Goal: Transaction & Acquisition: Subscribe to service/newsletter

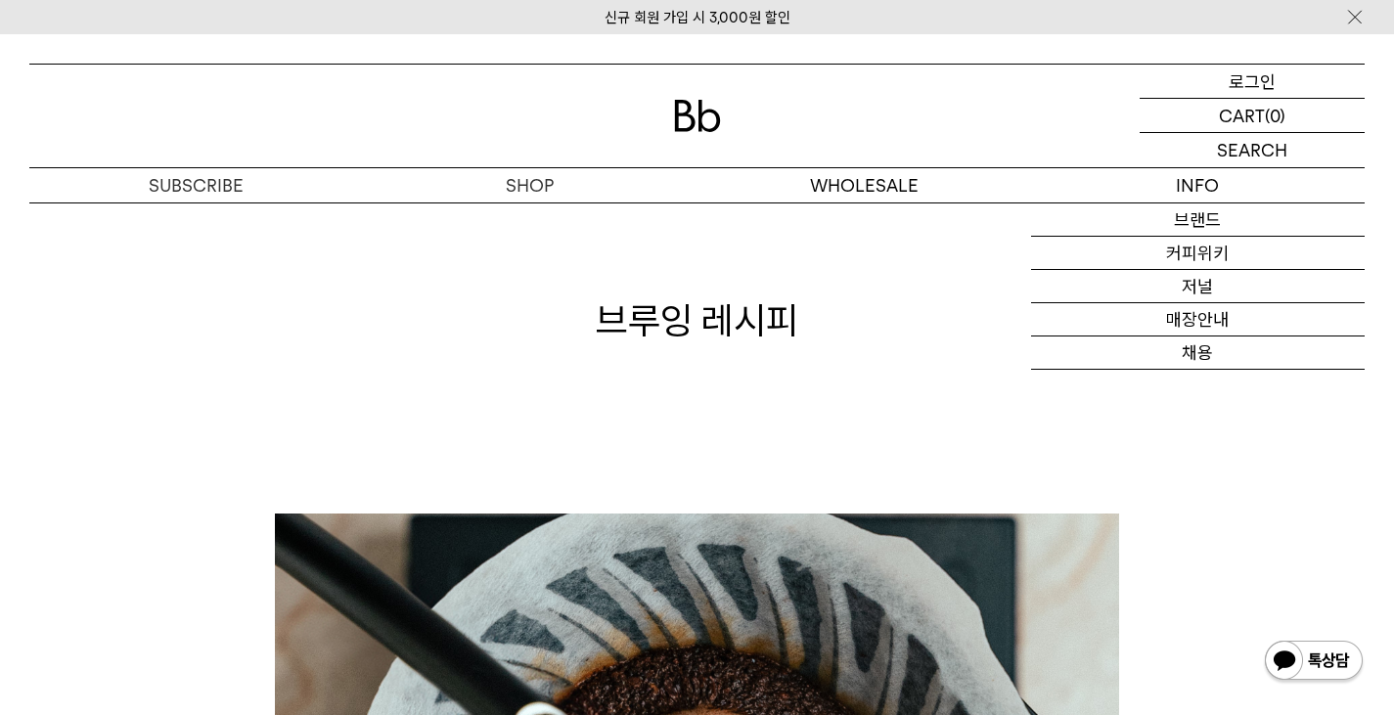
click at [1271, 77] on p "로그인" at bounding box center [1252, 81] width 47 height 33
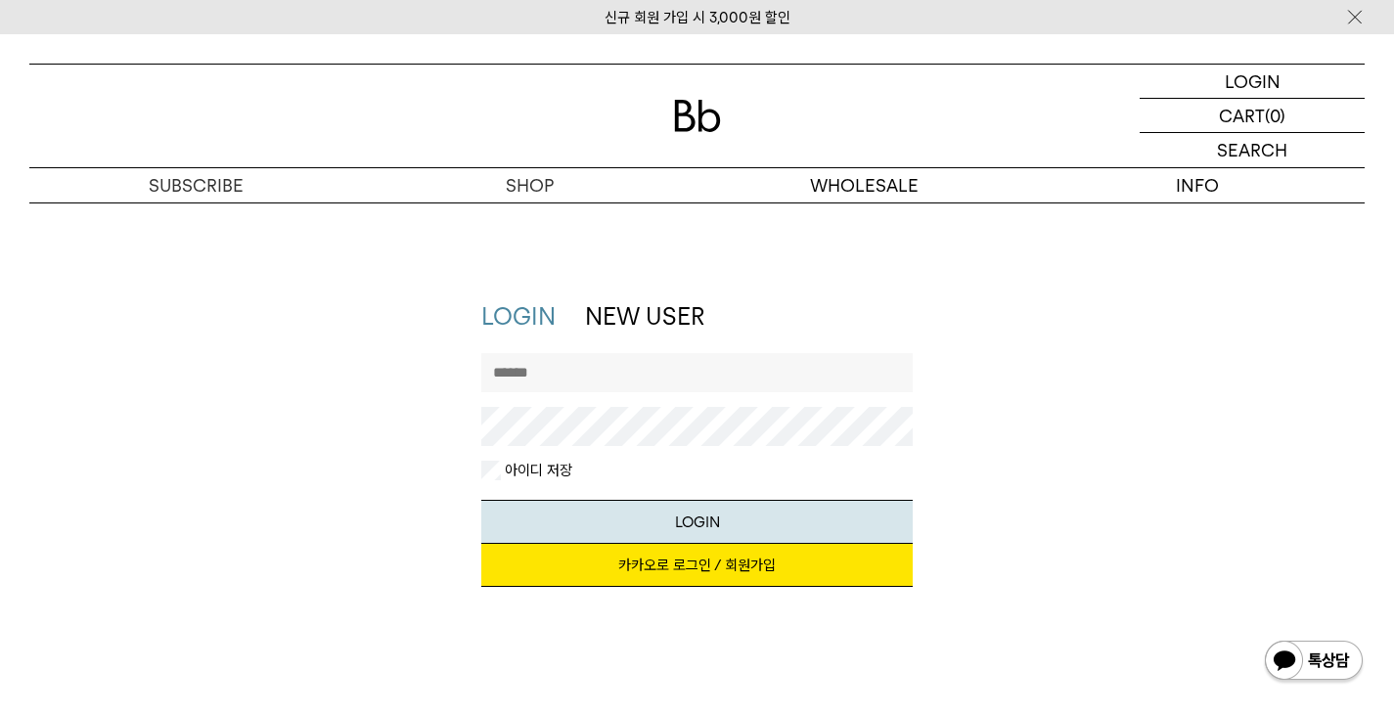
click at [629, 384] on input "text" at bounding box center [697, 372] width 432 height 39
click at [613, 590] on div "지금 가입하시면 3,000원 쿠폰과 매월 회원 전용 커피 혜택을 드려요. 카카오로 로그인 / 회원가입" at bounding box center [697, 575] width 432 height 63
click at [612, 574] on link "카카오로 로그인 / 회원가입" at bounding box center [697, 565] width 432 height 43
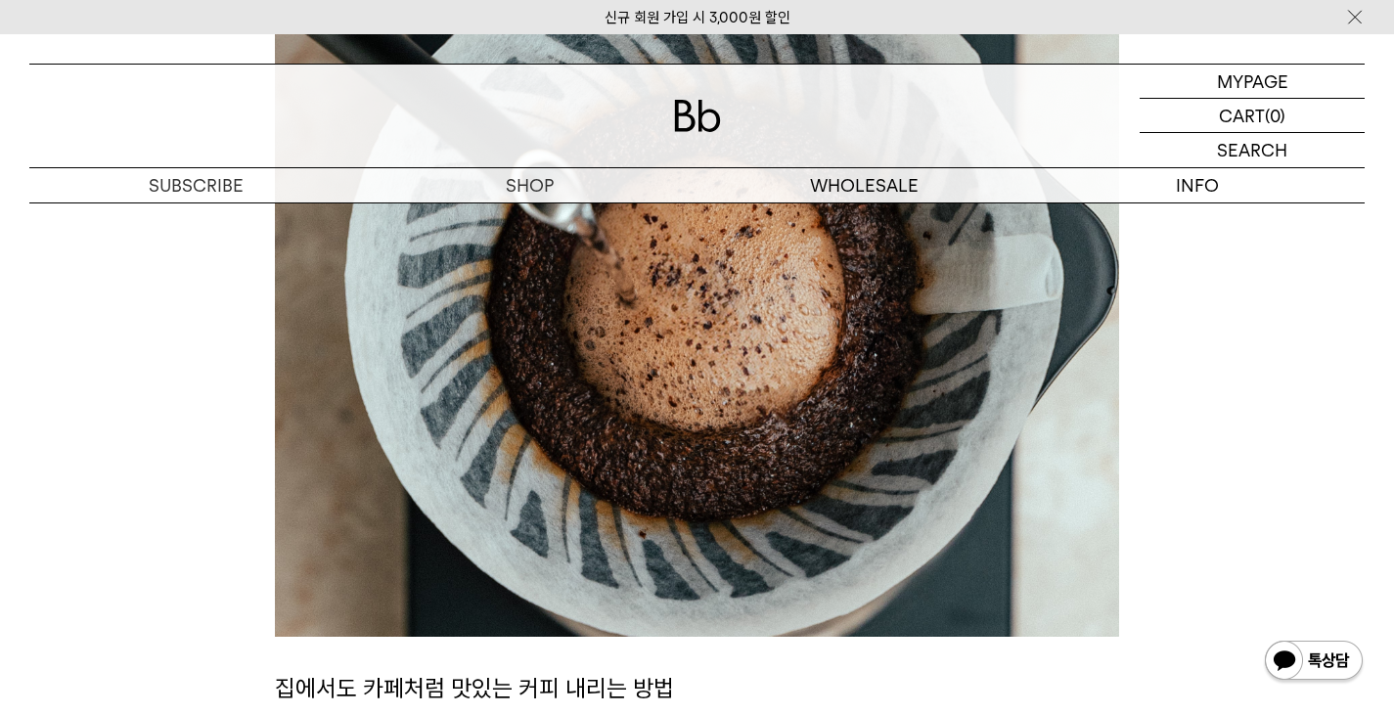
scroll to position [587, 0]
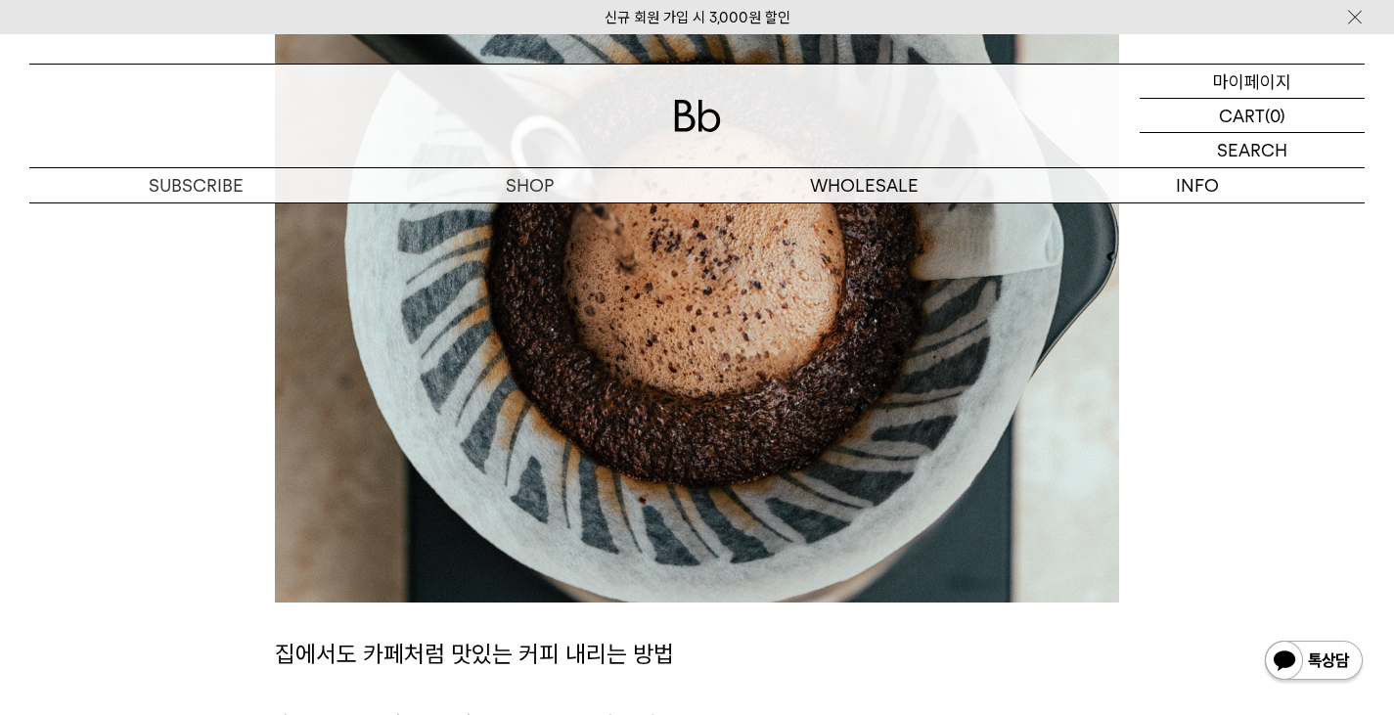
click at [1250, 85] on p "마이페이지" at bounding box center [1252, 81] width 78 height 33
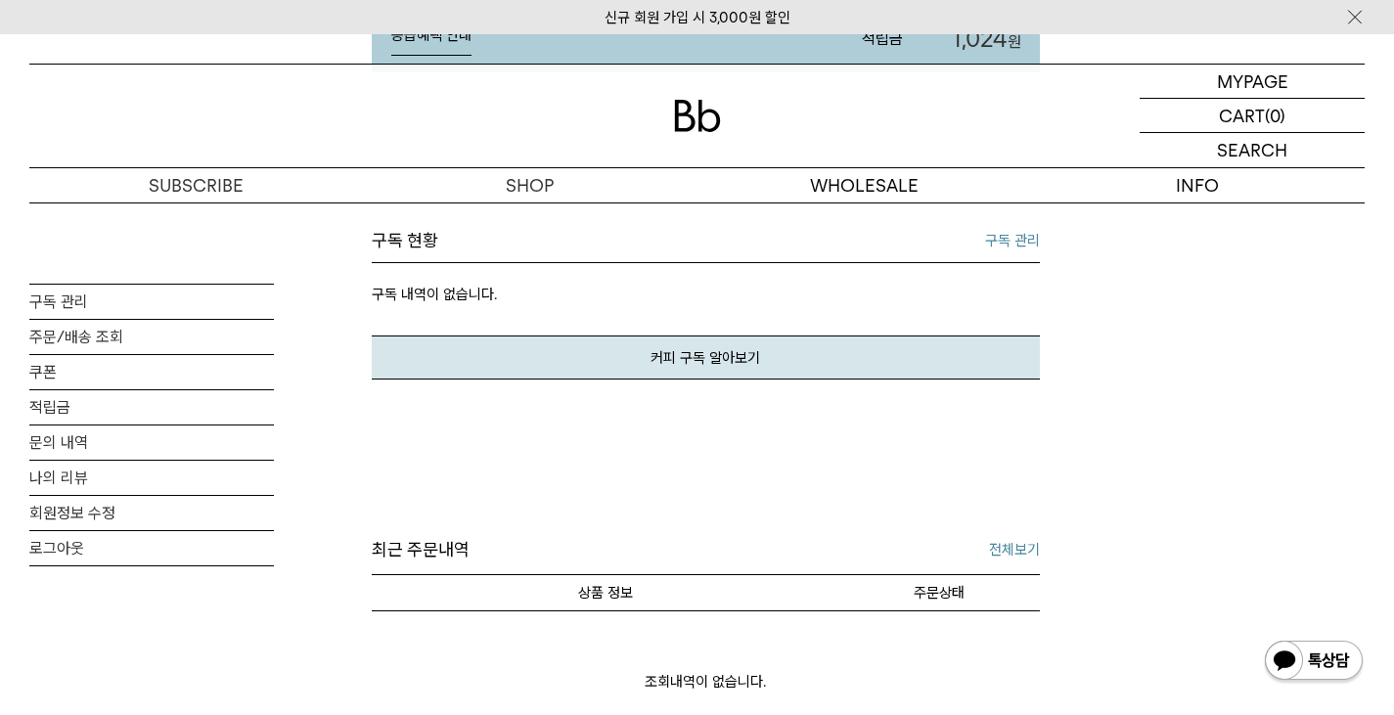
scroll to position [587, 0]
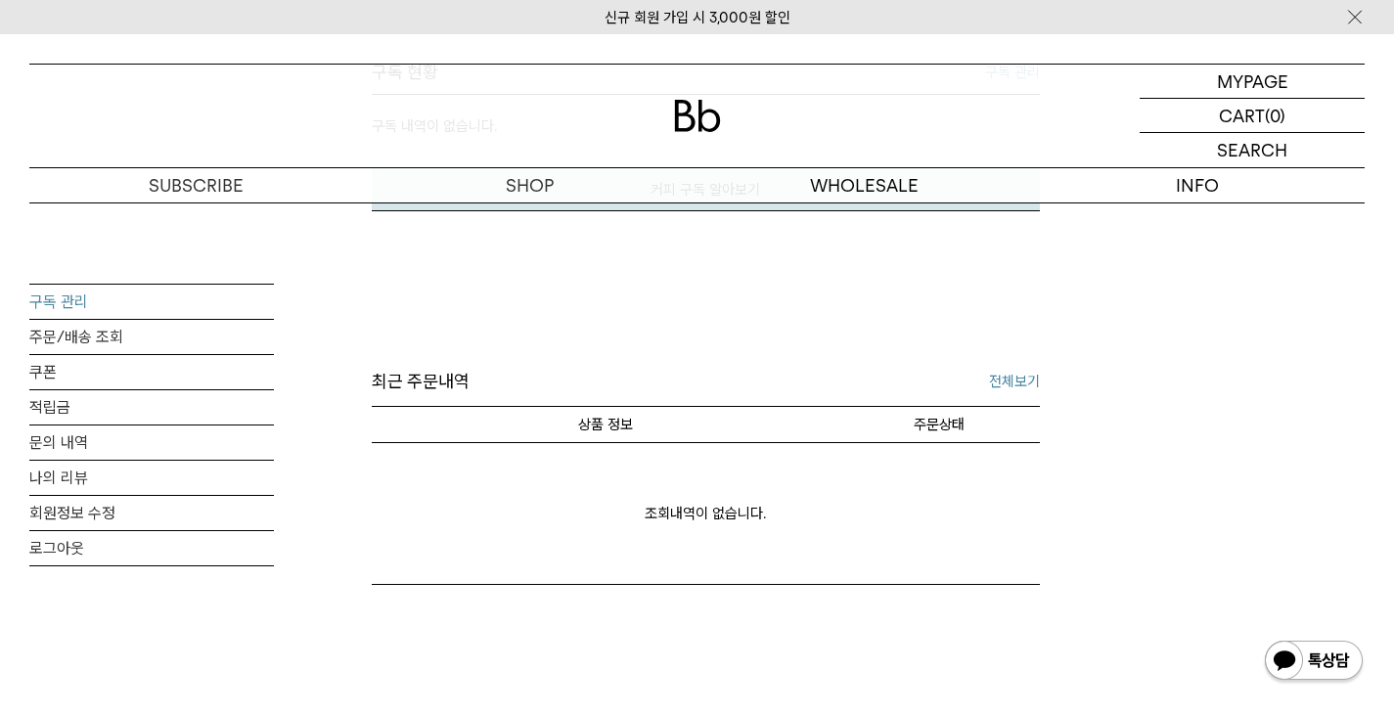
click at [80, 307] on link "구독 관리" at bounding box center [151, 302] width 245 height 34
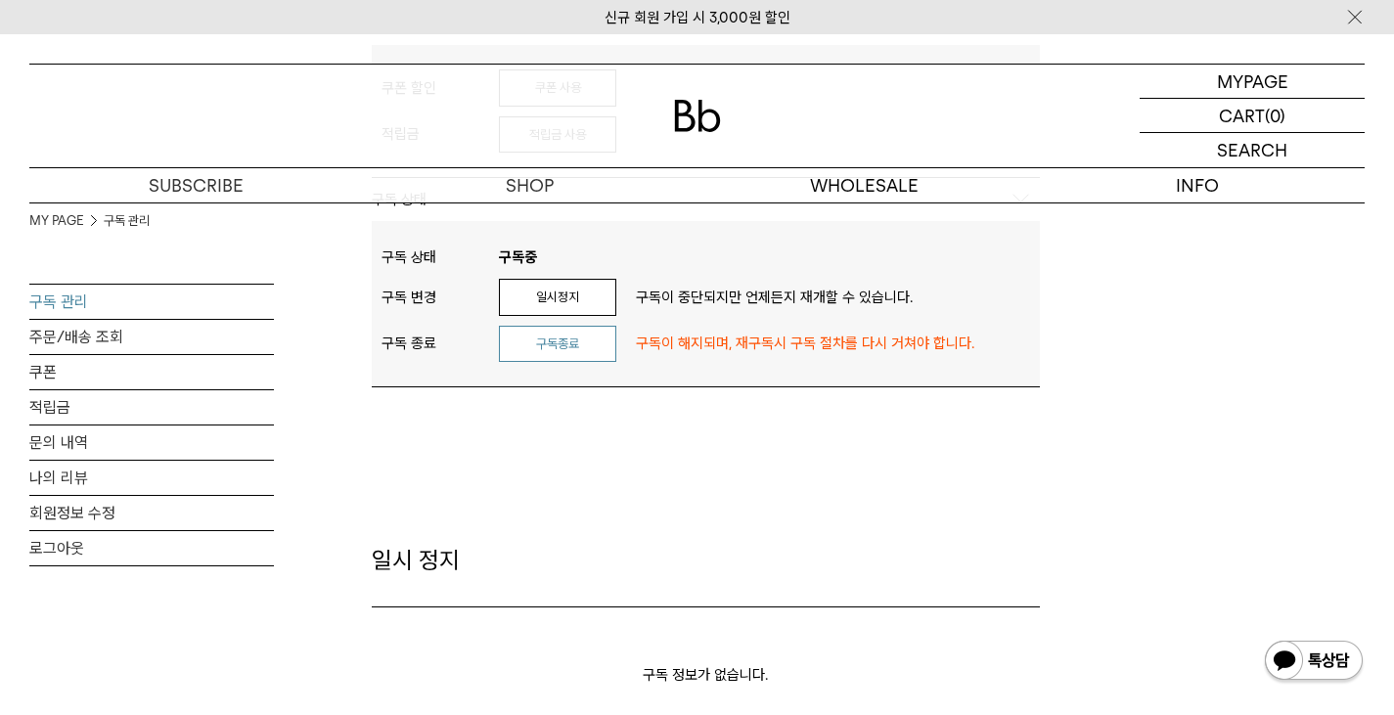
scroll to position [880, 0]
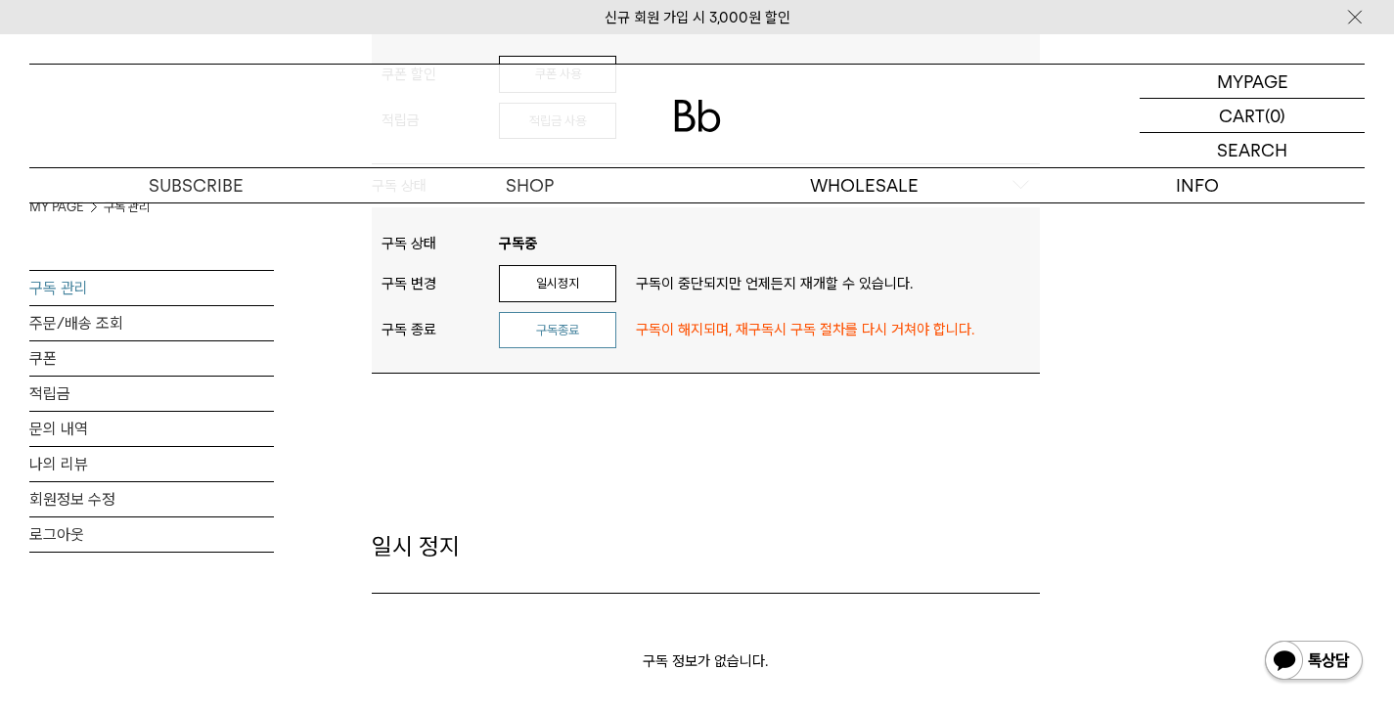
click at [579, 312] on button "구독종료" at bounding box center [557, 330] width 117 height 37
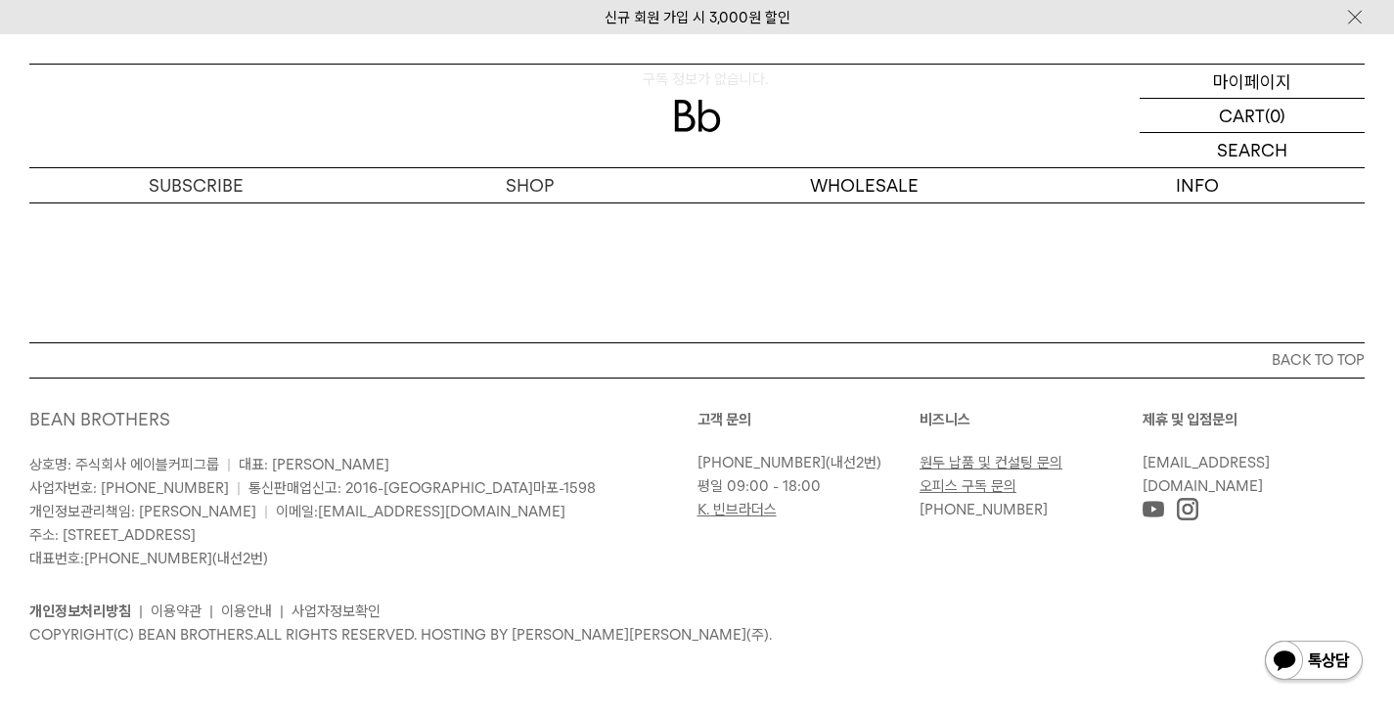
click at [1290, 82] on div "MYPAGE 마이페이지" at bounding box center [1252, 81] width 225 height 33
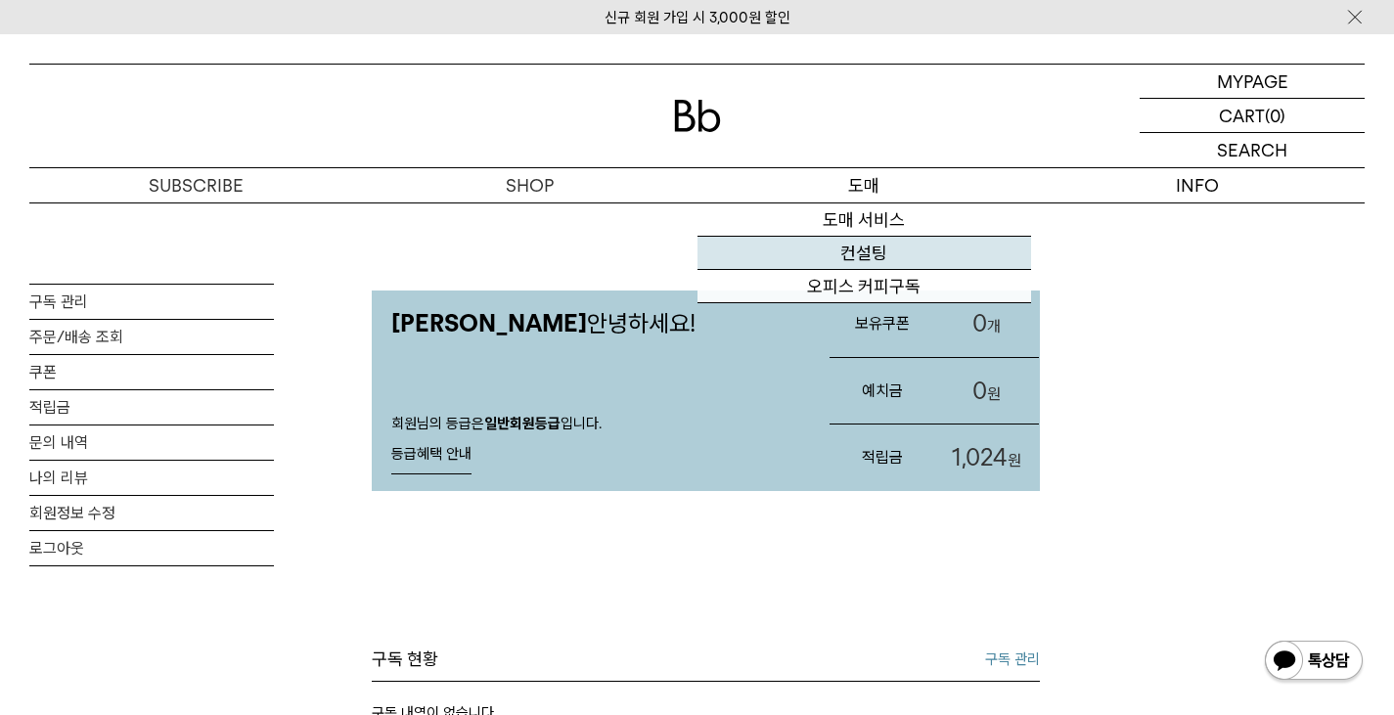
click at [838, 255] on link "컨설팅" at bounding box center [864, 253] width 334 height 33
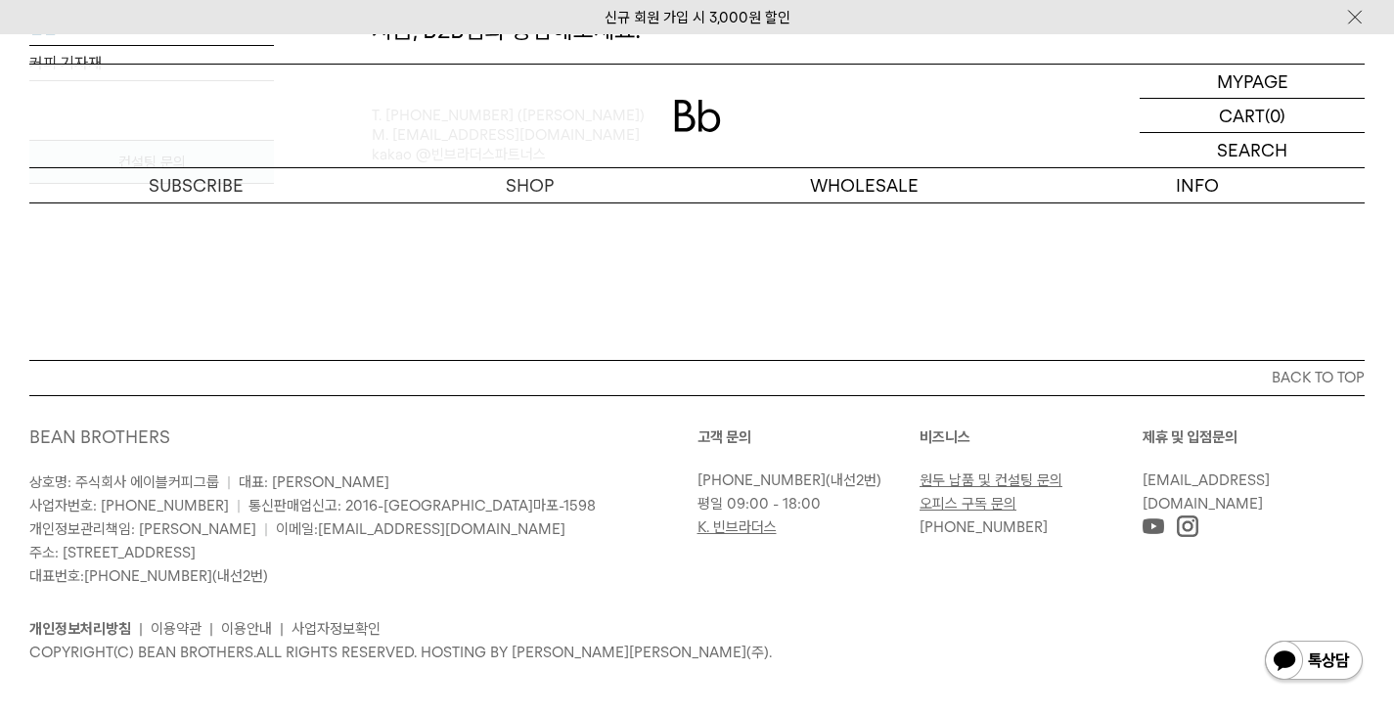
scroll to position [5477, 0]
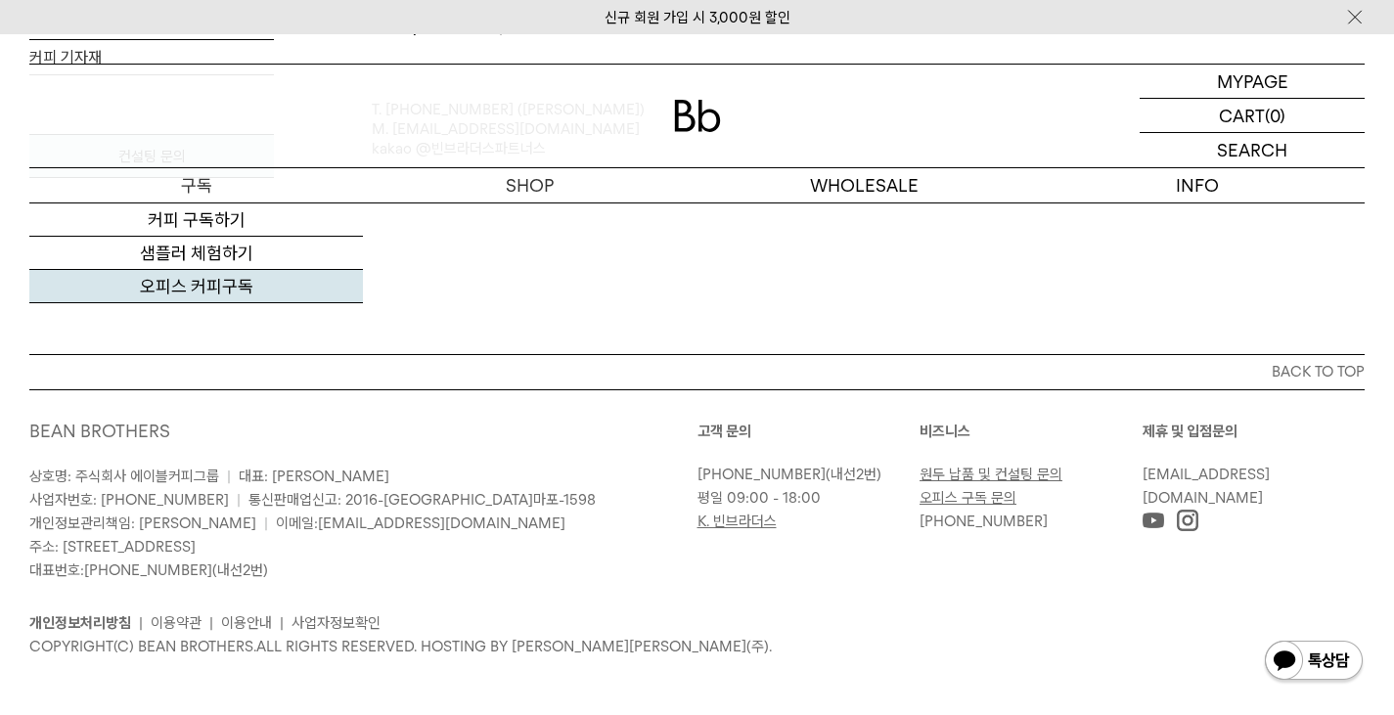
click at [212, 286] on link "오피스 커피구독" at bounding box center [196, 286] width 334 height 33
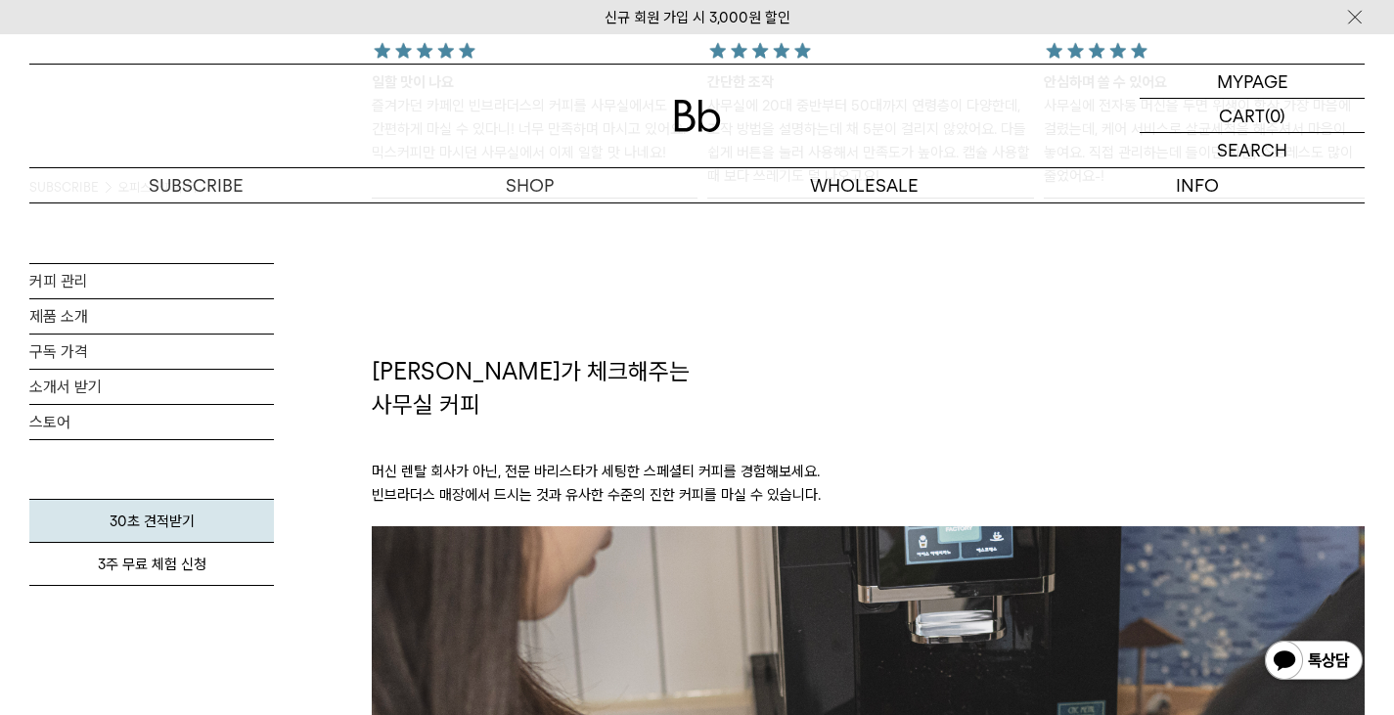
scroll to position [2152, 0]
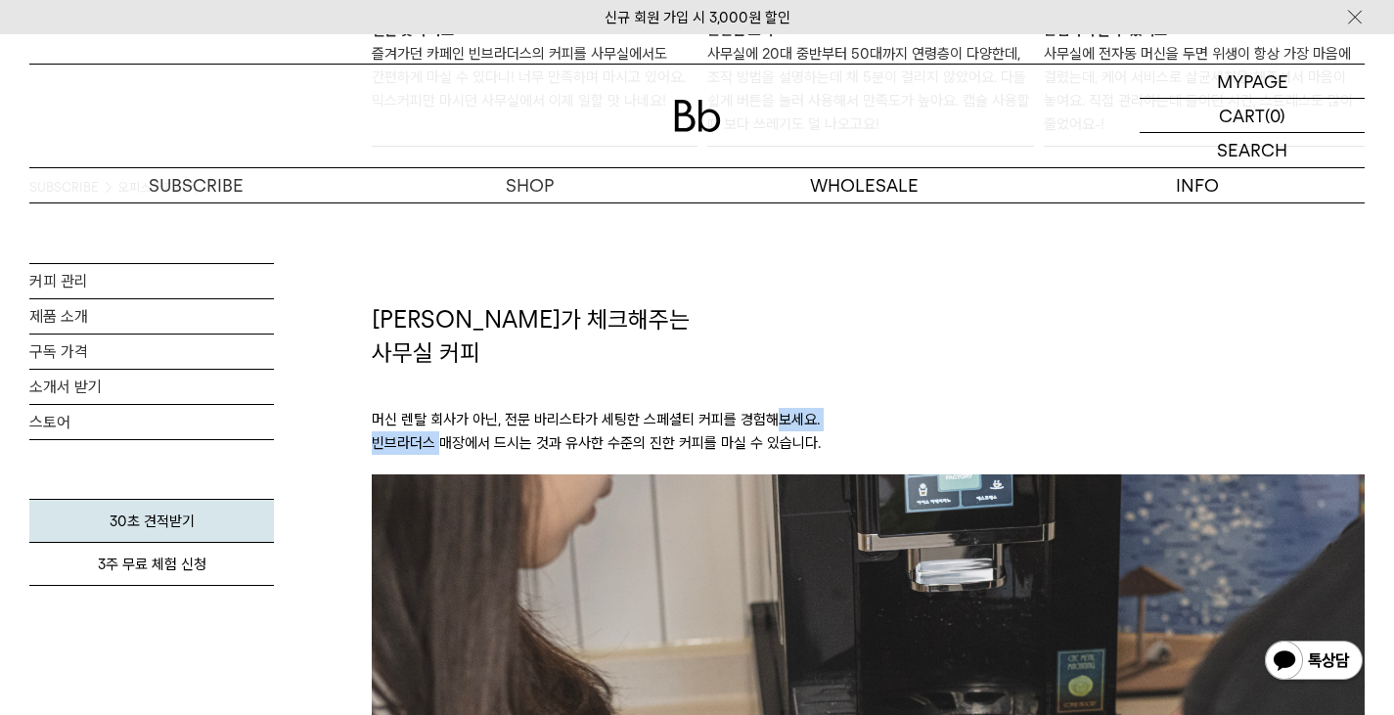
drag, startPoint x: 768, startPoint y: 428, endPoint x: 443, endPoint y: 444, distance: 325.1
click at [443, 444] on p "머신 렌탈 회사가 아닌, 전문 바리스타가 세팅한 스페셜티 커피를 경험해보세요. 빈브라더스 매장에서 드시는 것과 유사한 수준의 진한 커피를 마실…" at bounding box center [868, 422] width 993 height 106
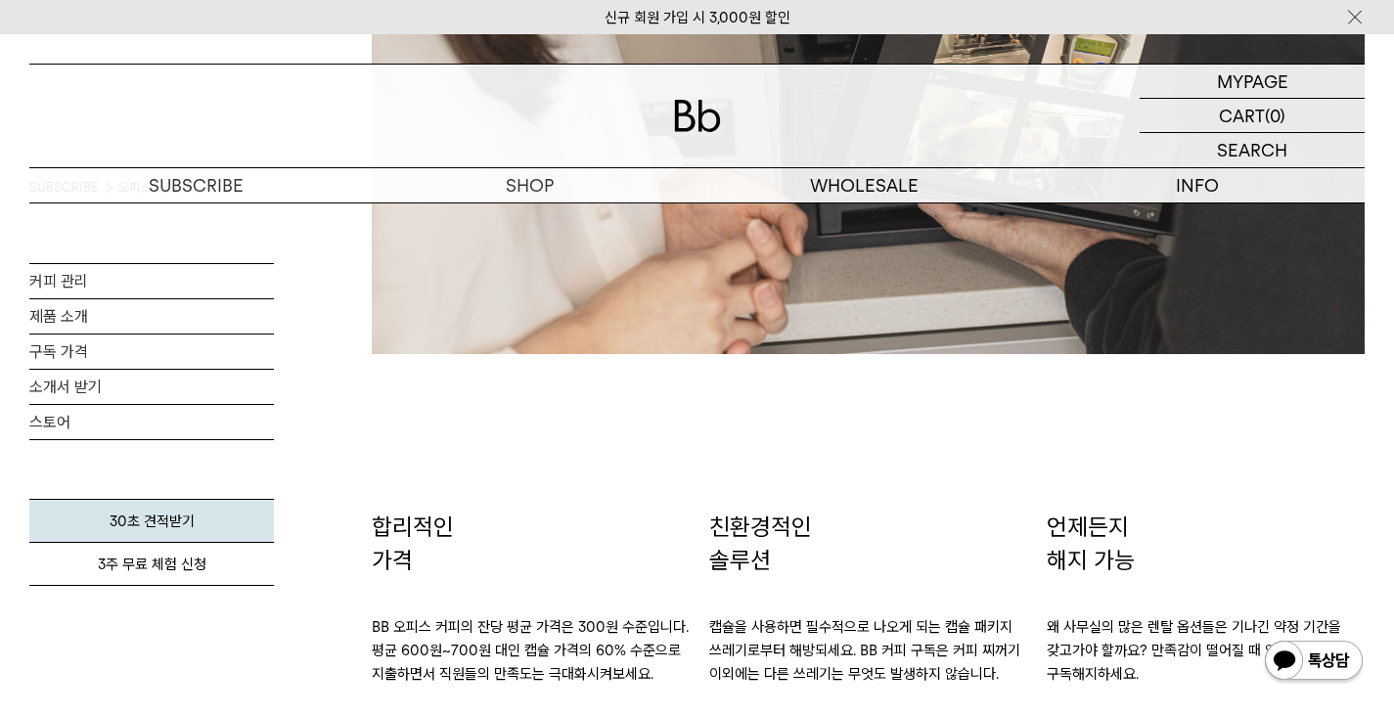
scroll to position [3228, 0]
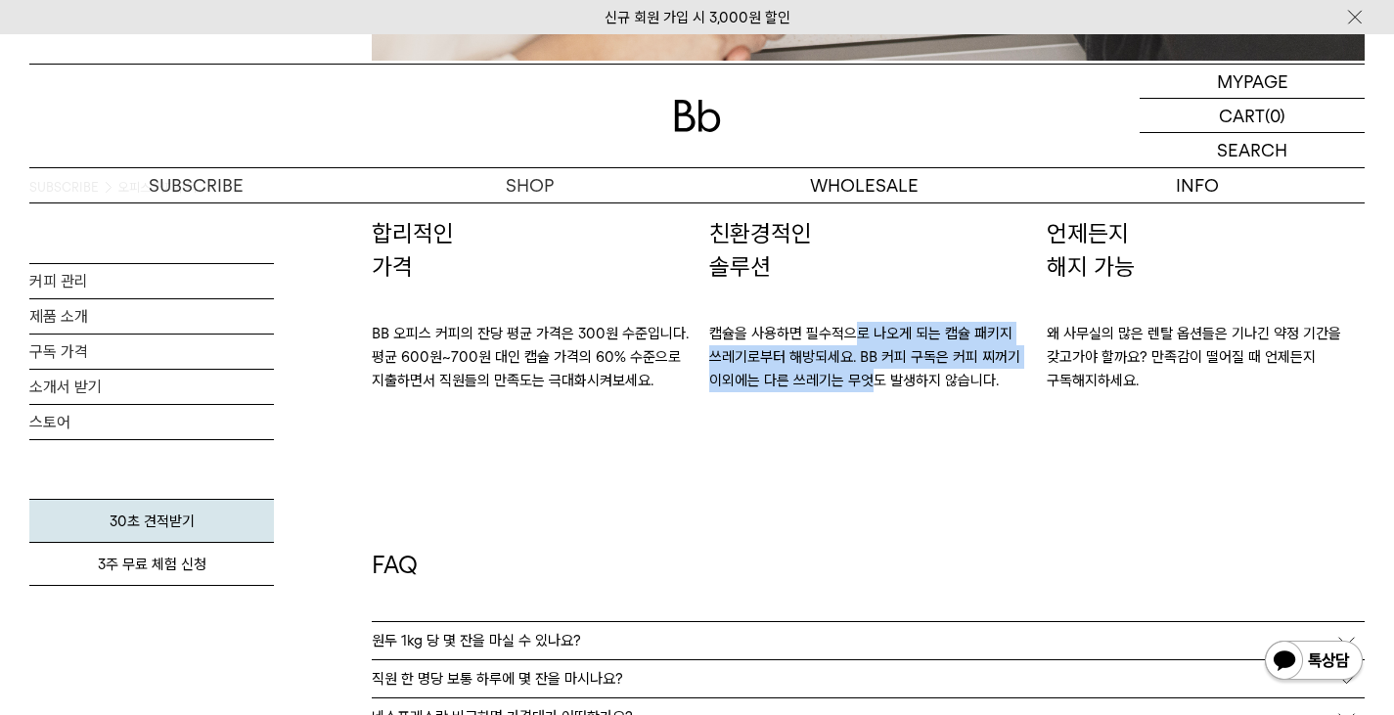
drag, startPoint x: 861, startPoint y: 330, endPoint x: 866, endPoint y: 378, distance: 48.2
click at [866, 378] on p "캡슐을 사용하면 필수적으로 나오게 되는 캡슐 패키지 쓰레기로부터 해방되세요. BB 커피 구독은 커피 찌꺼기 이외에는 다른 쓰레기는 무엇도 발생…" at bounding box center [868, 338] width 318 height 110
drag, startPoint x: 851, startPoint y: 382, endPoint x: 832, endPoint y: 338, distance: 47.8
click at [832, 338] on p "캡슐을 사용하면 필수적으로 나오게 되는 캡슐 패키지 쓰레기로부터 해방되세요. BB 커피 구독은 커피 찌꺼기 이외에는 다른 쓰레기는 무엇도 발생…" at bounding box center [868, 338] width 318 height 110
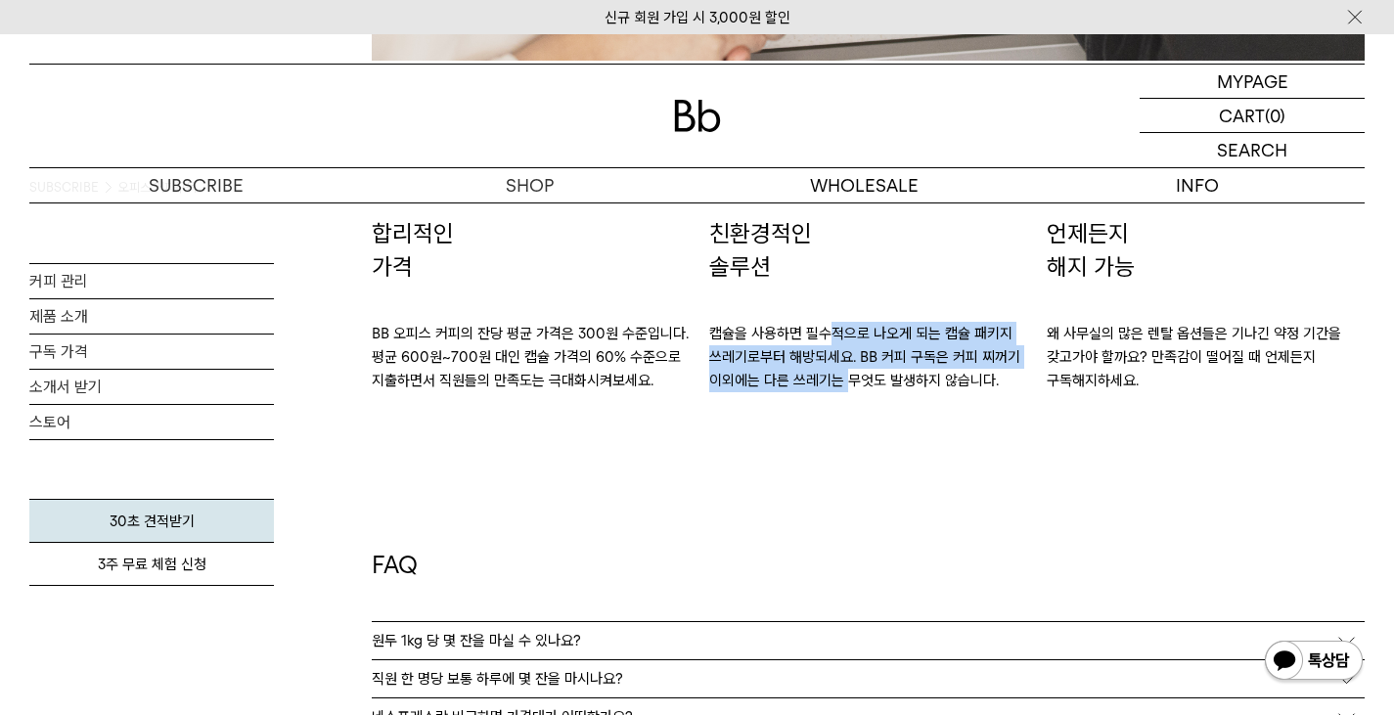
click at [832, 338] on p "캡슐을 사용하면 필수적으로 나오게 되는 캡슐 패키지 쓰레기로부터 해방되세요. BB 커피 구독은 커피 찌꺼기 이외에는 다른 쓰레기는 무엇도 발생…" at bounding box center [868, 338] width 318 height 110
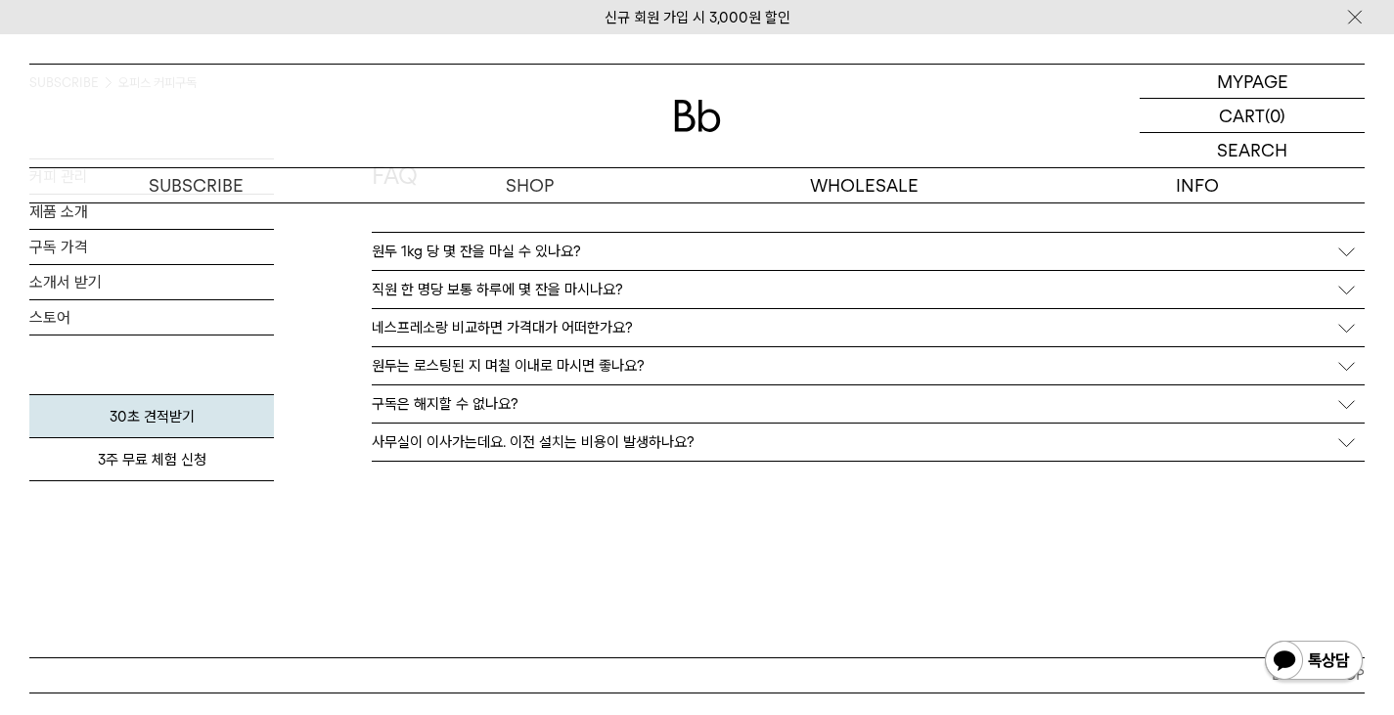
scroll to position [3619, 0]
click at [833, 324] on div "네스프레소랑 비교하면 가격대가 어떠한가요?" at bounding box center [868, 325] width 993 height 37
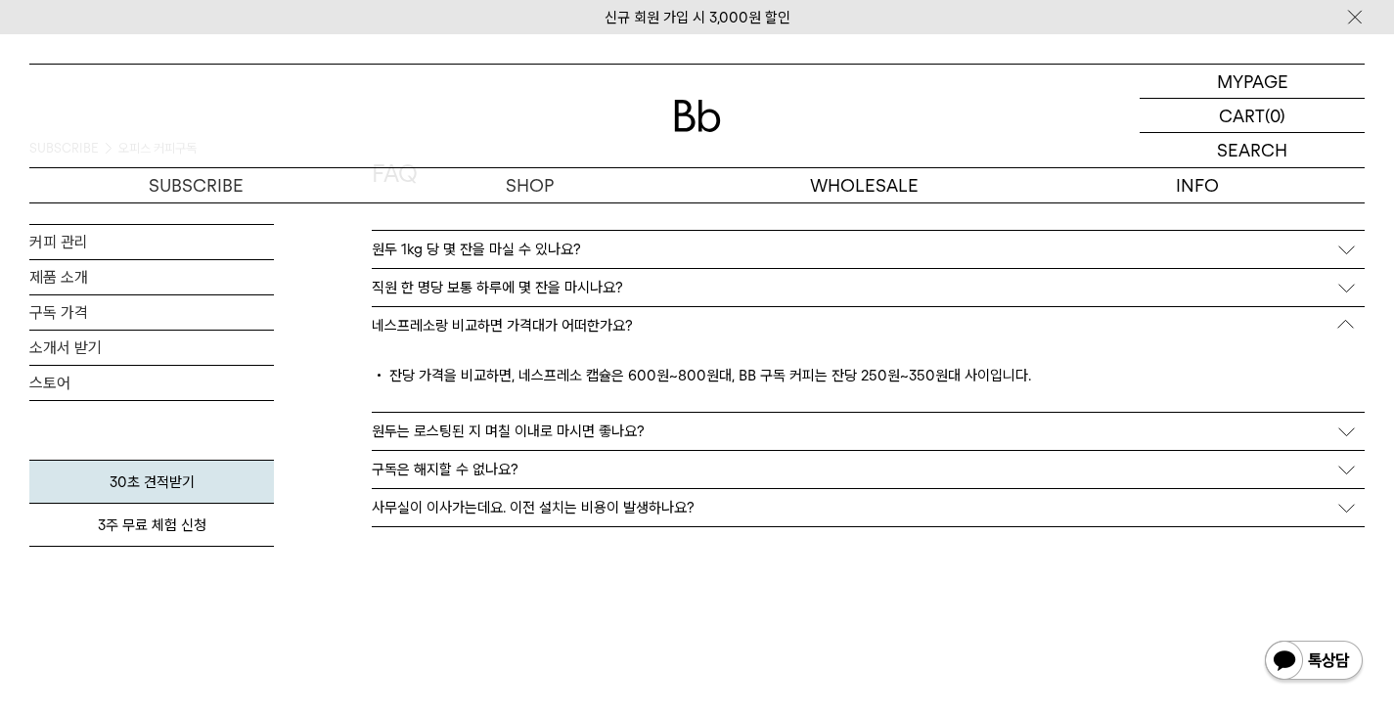
click at [833, 275] on div "직원 한 명당 보통 하루에 몇 잔을 마시나요?" at bounding box center [868, 287] width 993 height 37
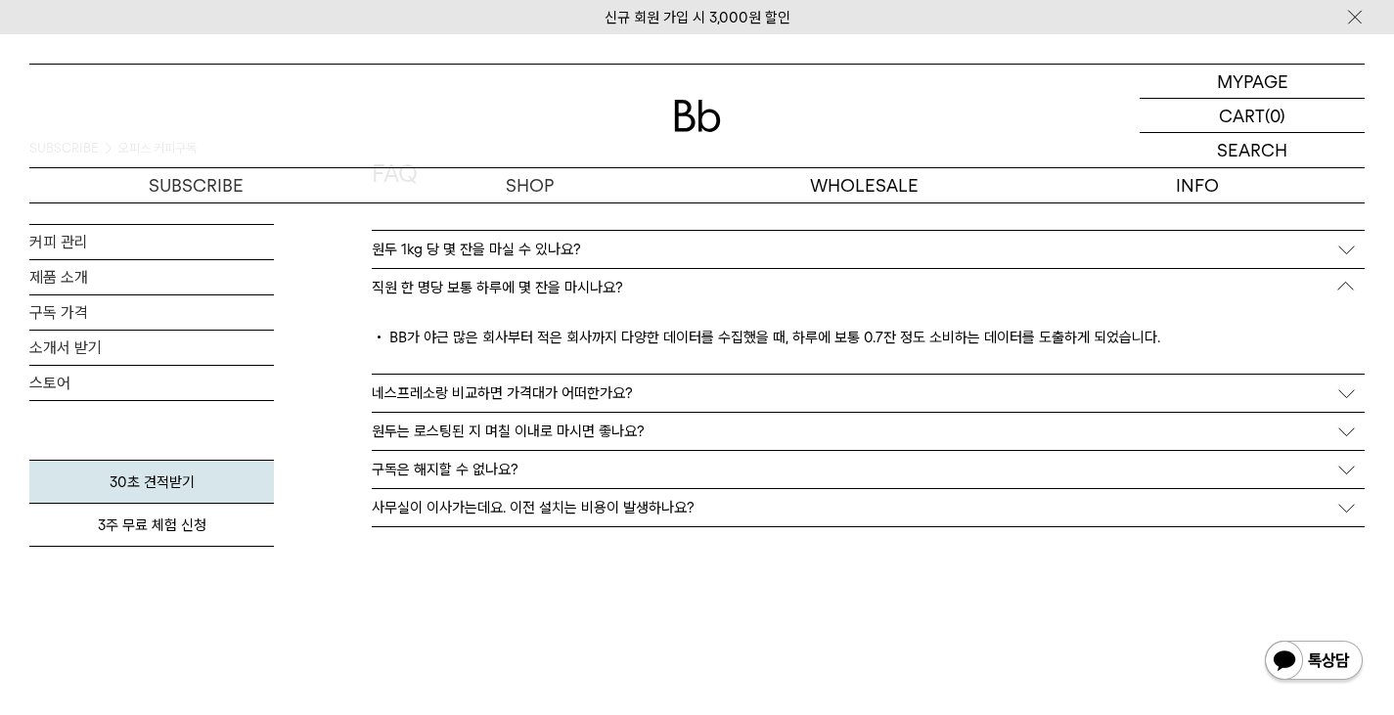
click at [833, 246] on div "원두 1kg 당 몇 잔을 마실 수 있나요?" at bounding box center [868, 249] width 993 height 37
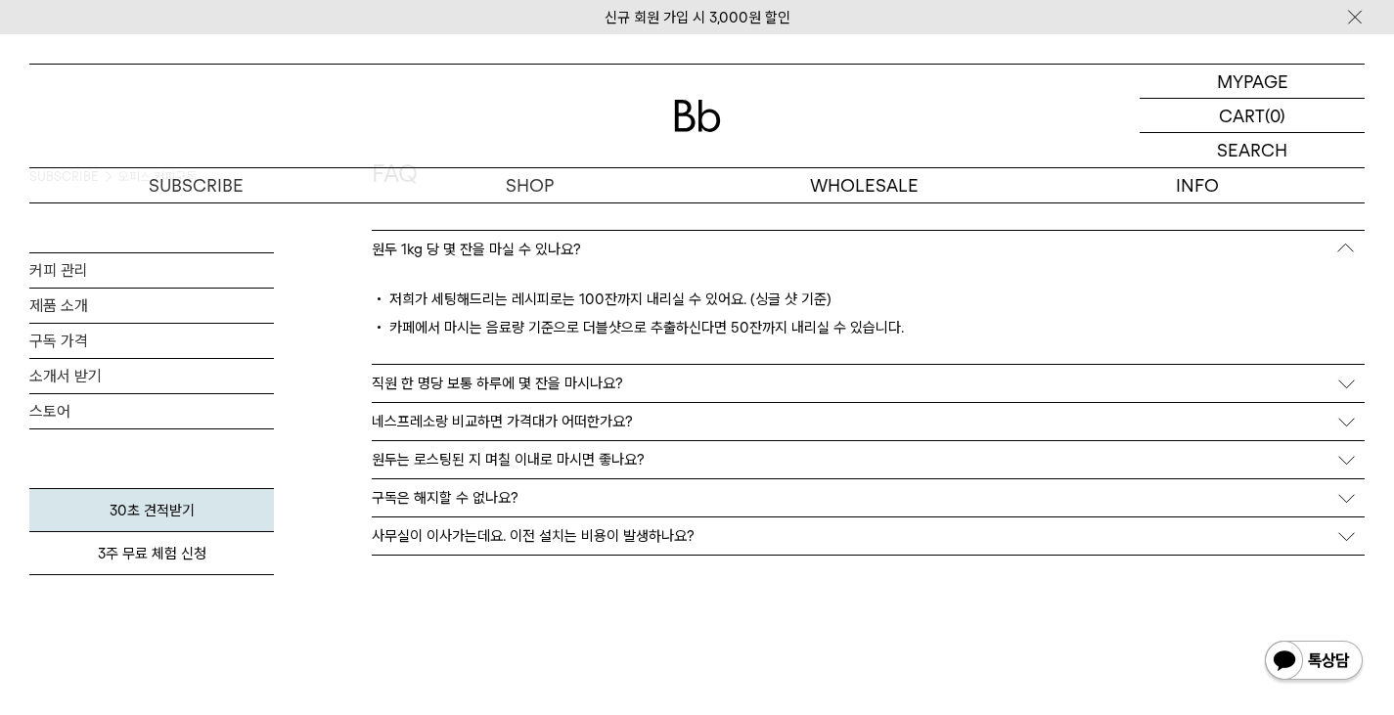
click at [465, 451] on p "원두는 로스팅된 지 며칠 이내로 마시면 좋나요?" at bounding box center [508, 460] width 273 height 18
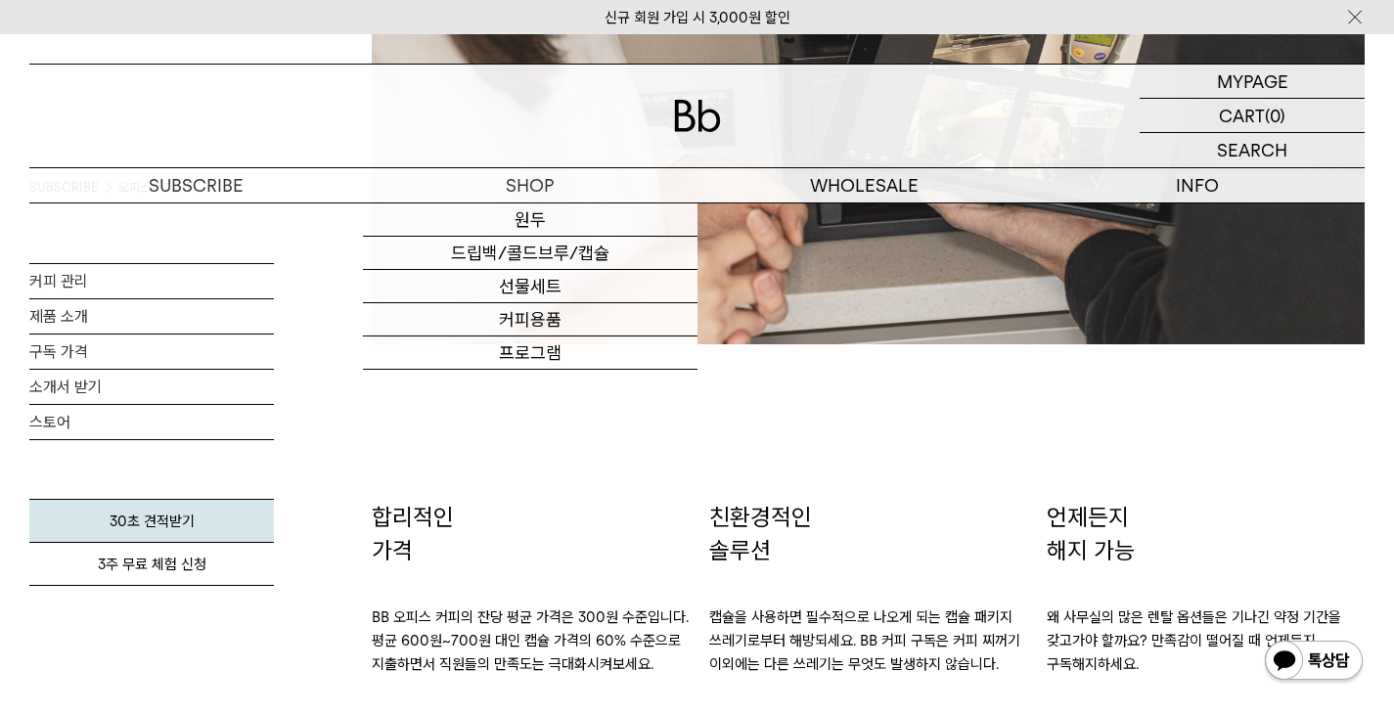
scroll to position [2934, 0]
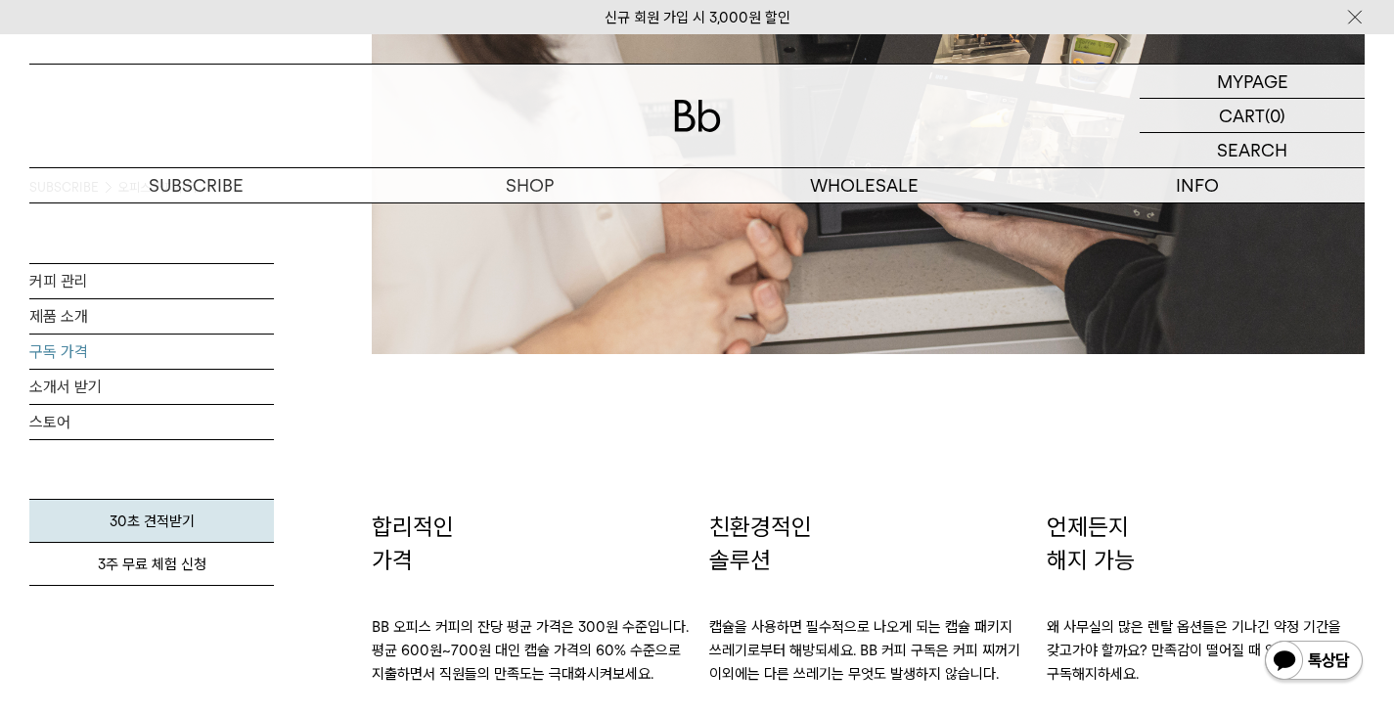
click at [110, 341] on link "구독 가격" at bounding box center [151, 352] width 245 height 34
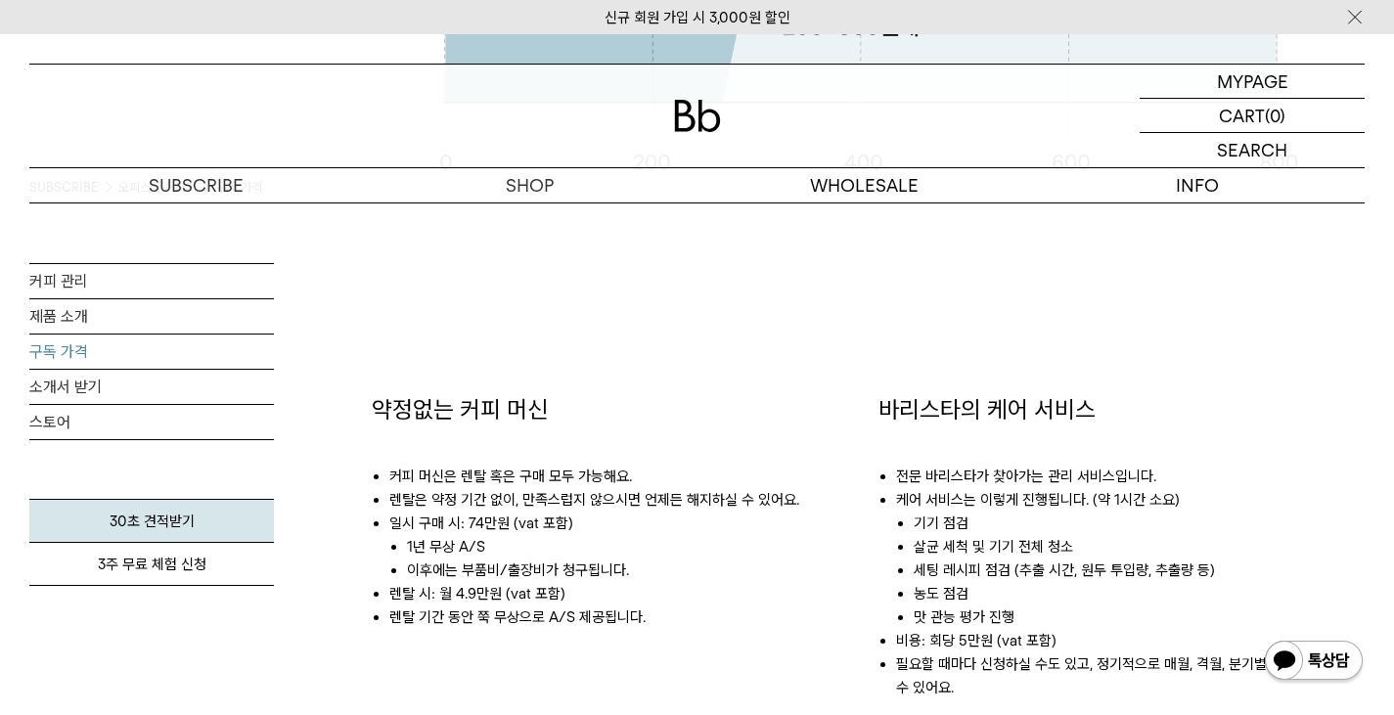
scroll to position [978, 0]
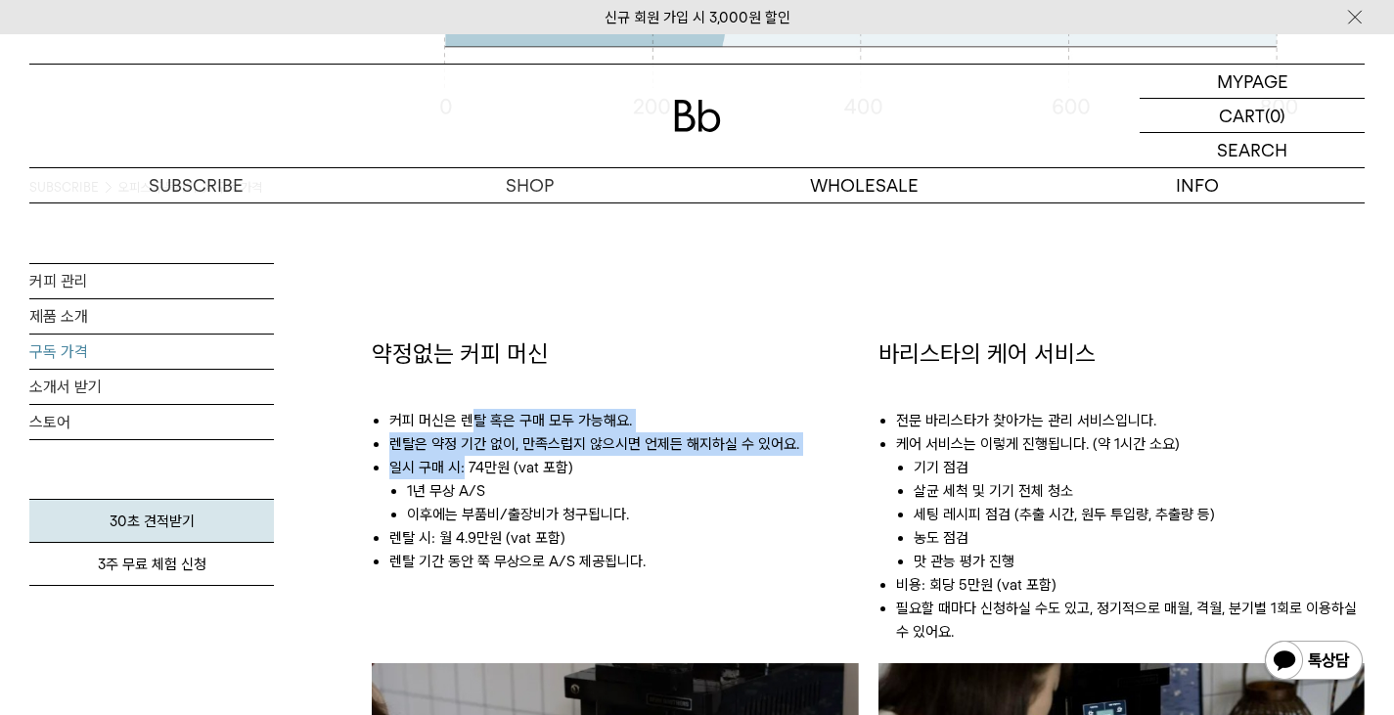
drag, startPoint x: 464, startPoint y: 472, endPoint x: 467, endPoint y: 425, distance: 48.0
click at [467, 425] on ul "커피 머신은 렌탈 혹은 구매 모두 가능해요. 렌탈은 약정 기간 없이, 만족스럽지 않으시면 언제든 해지하실 수 있어요. 일시 [GEOGRAPHI…" at bounding box center [615, 481] width 487 height 223
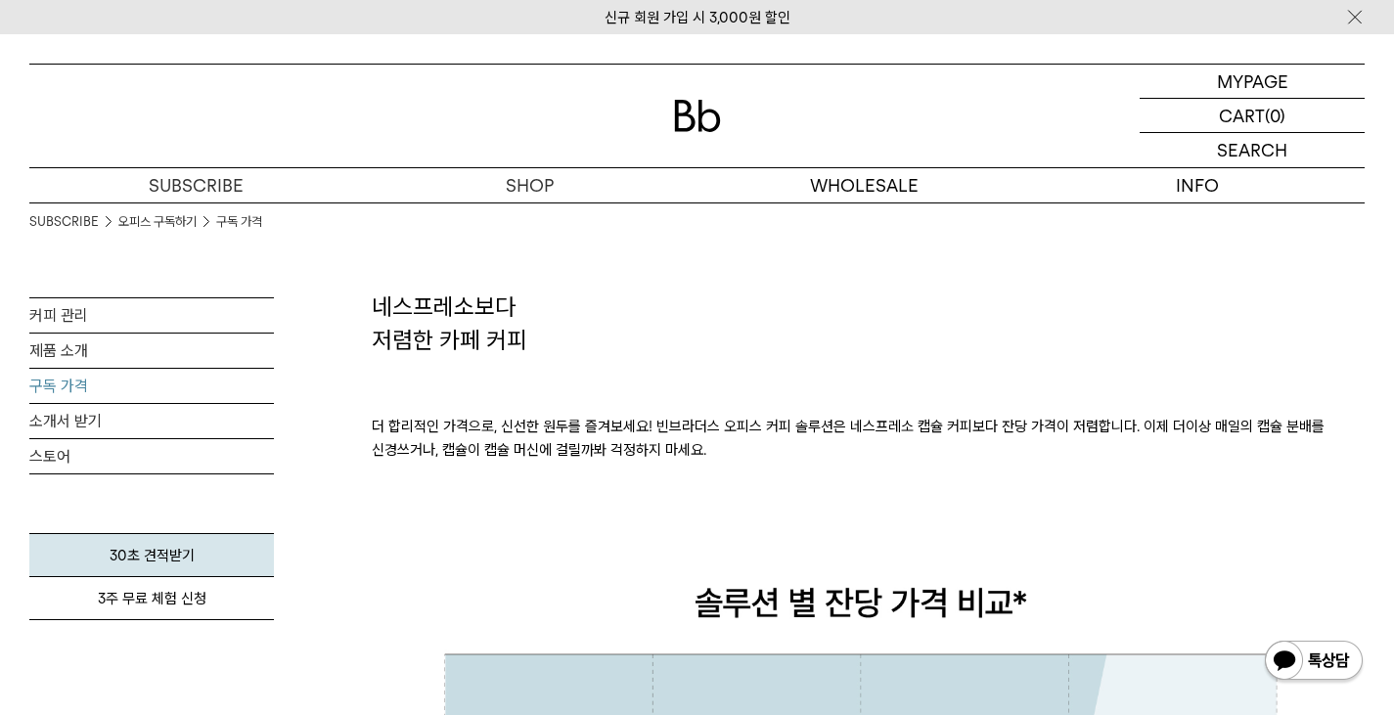
scroll to position [0, 0]
